Goal: Task Accomplishment & Management: Manage account settings

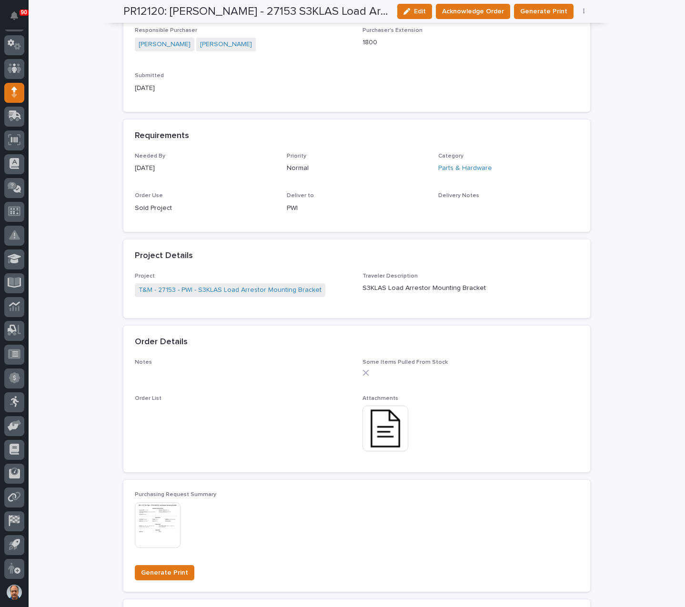
scroll to position [333, 0]
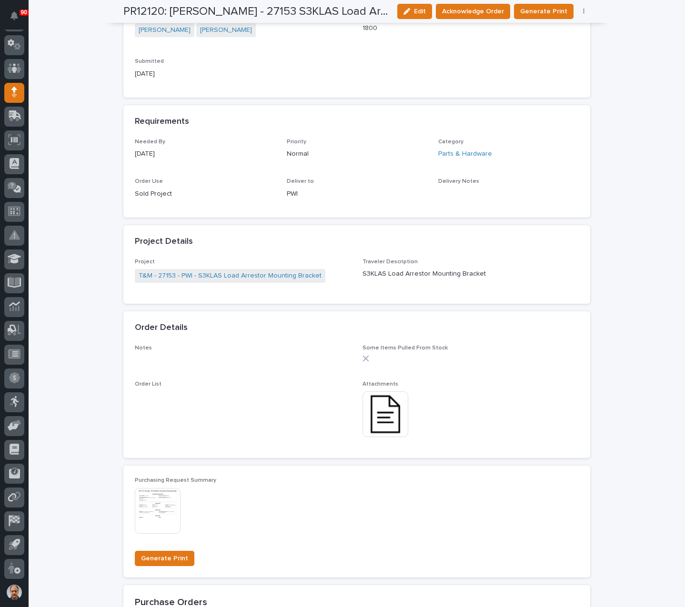
click at [379, 416] on img at bounding box center [385, 414] width 46 height 46
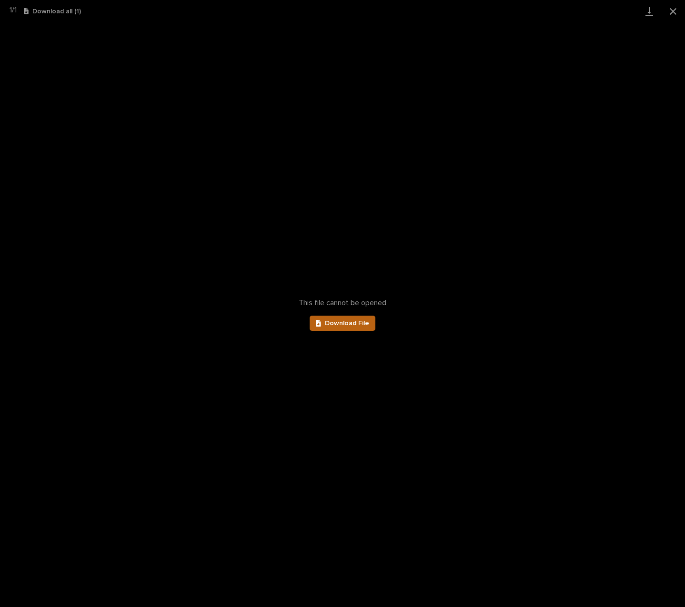
click at [353, 320] on span "Download File" at bounding box center [347, 323] width 44 height 7
click at [673, 9] on button "Close gallery" at bounding box center [673, 11] width 24 height 22
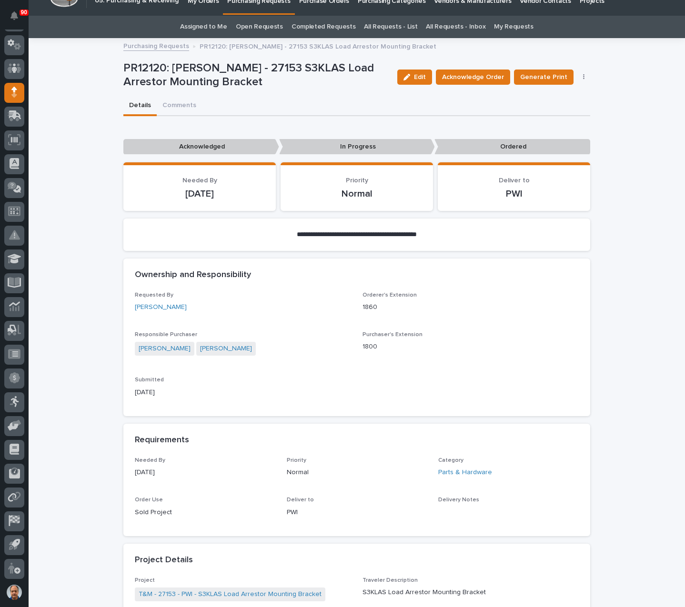
scroll to position [0, 0]
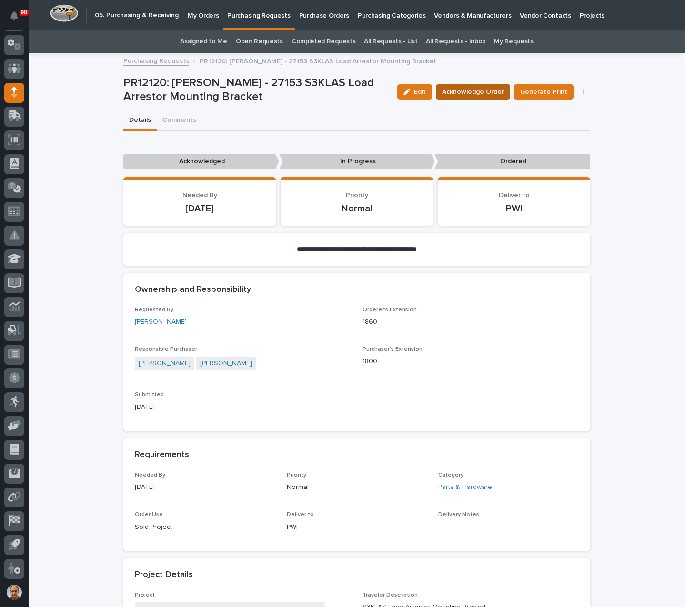
click at [467, 89] on span "Acknowledge Order" at bounding box center [473, 91] width 62 height 11
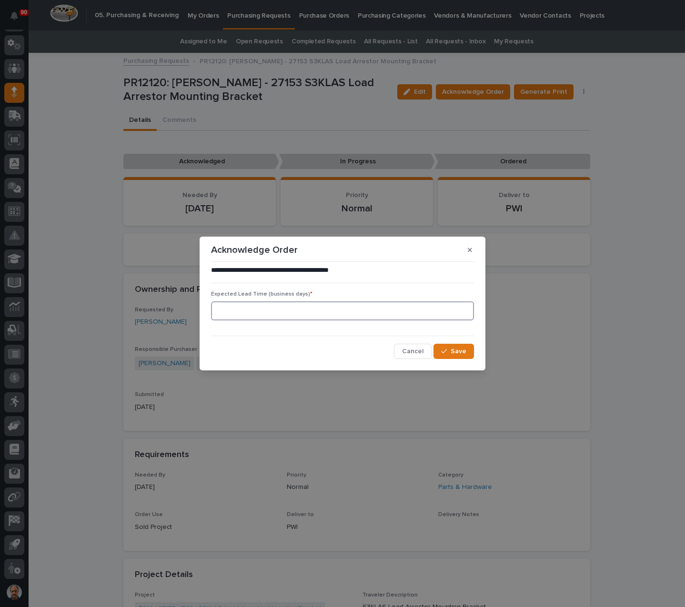
drag, startPoint x: 283, startPoint y: 307, endPoint x: 292, endPoint y: 307, distance: 9.5
click at [284, 307] on input at bounding box center [342, 310] width 263 height 19
type input "1"
click at [450, 354] on button "Save" at bounding box center [453, 351] width 40 height 15
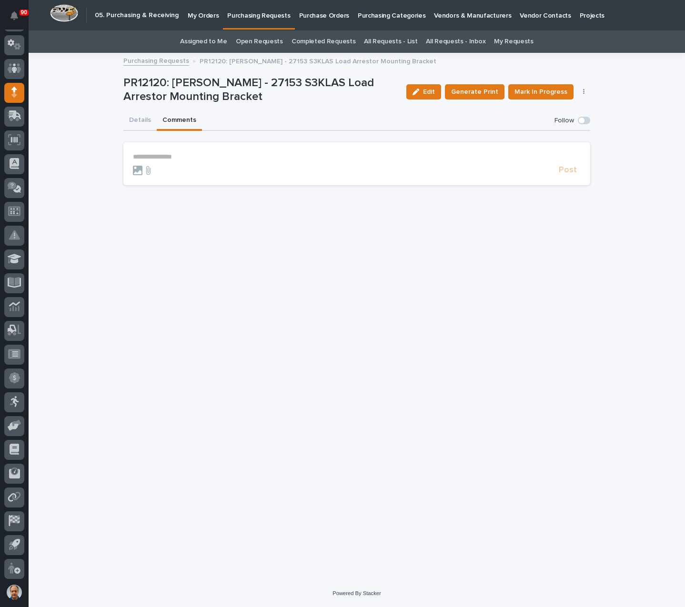
click at [178, 118] on button "Comments" at bounding box center [179, 121] width 45 height 20
click at [154, 155] on p "**********" at bounding box center [357, 157] width 448 height 8
click at [571, 168] on form "**********" at bounding box center [357, 167] width 448 height 28
click at [571, 171] on span "Post" at bounding box center [567, 174] width 18 height 11
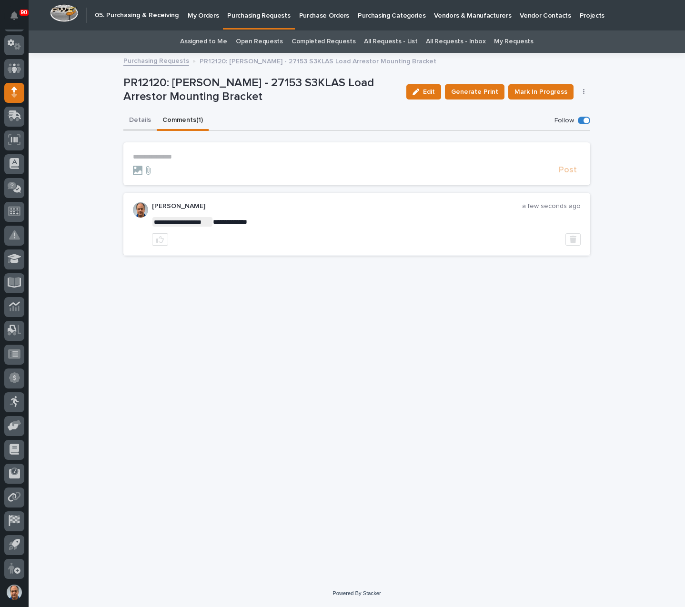
click at [139, 121] on button "Details" at bounding box center [139, 121] width 33 height 20
